Goal: Navigation & Orientation: Find specific page/section

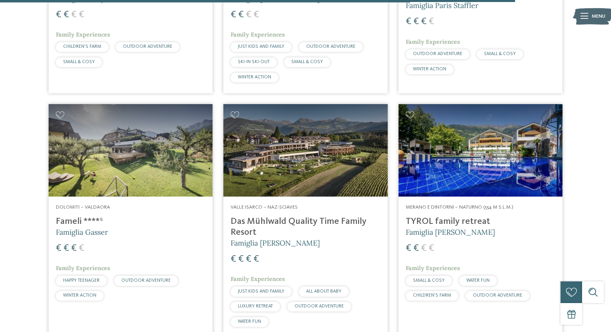
scroll to position [2009, 0]
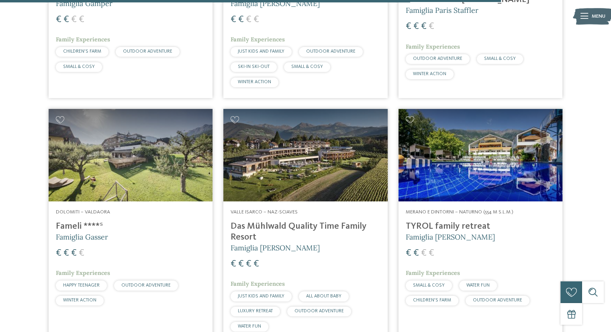
click at [330, 121] on img at bounding box center [305, 155] width 164 height 92
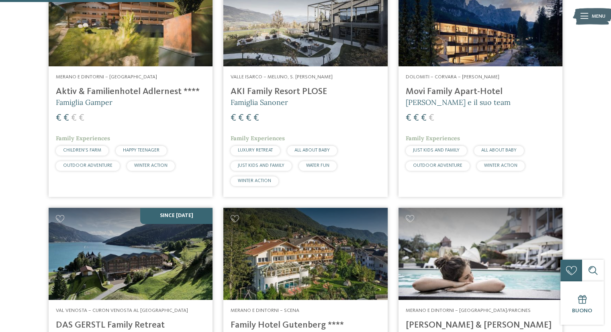
scroll to position [683, 0]
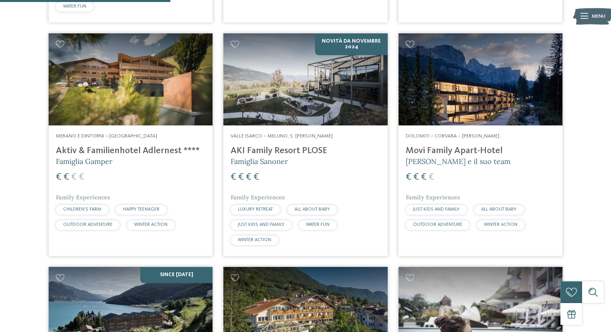
click at [294, 78] on img at bounding box center [305, 79] width 164 height 92
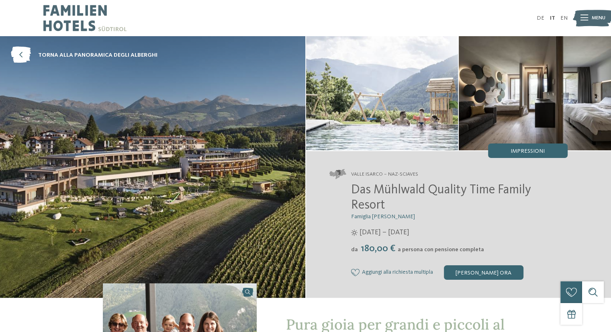
click at [358, 109] on img at bounding box center [382, 93] width 152 height 114
